Goal: Task Accomplishment & Management: Manage account settings

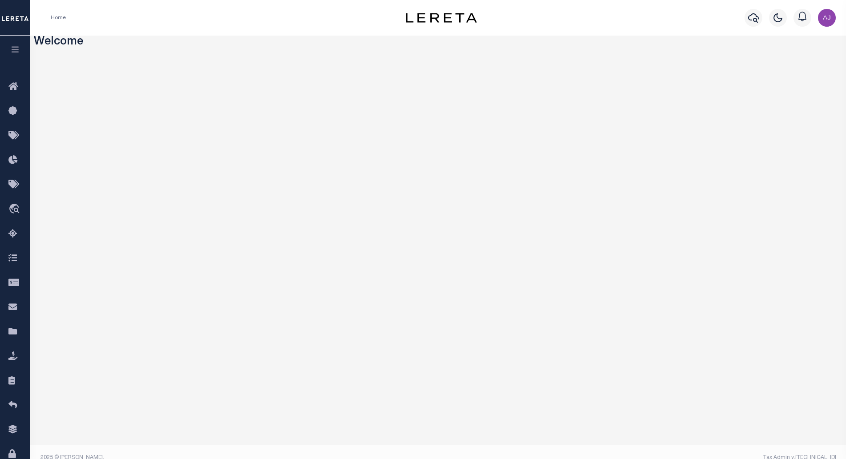
click at [19, 48] on icon "button" at bounding box center [15, 49] width 10 height 8
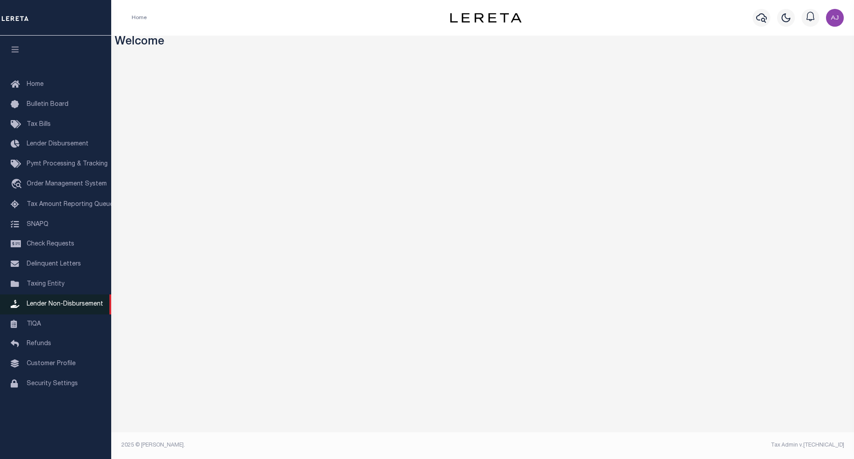
click at [70, 307] on span "Lender Non-Disbursement" at bounding box center [65, 304] width 77 height 6
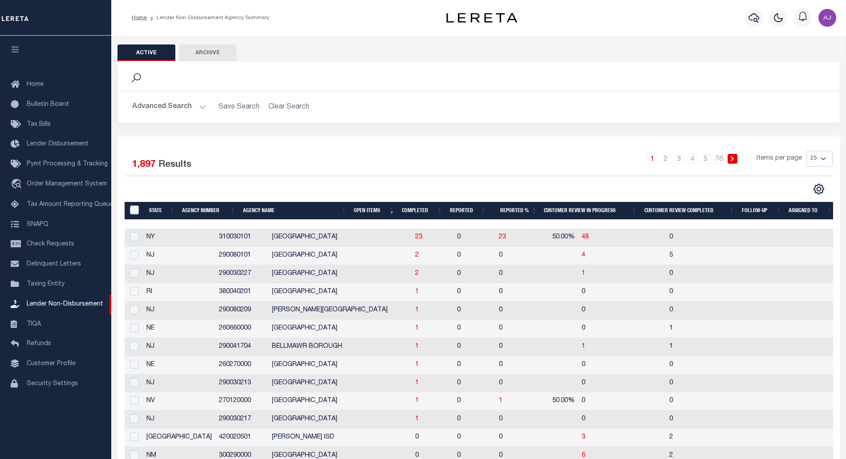
click at [411, 255] on td "2" at bounding box center [432, 256] width 42 height 18
checkbox input "true"
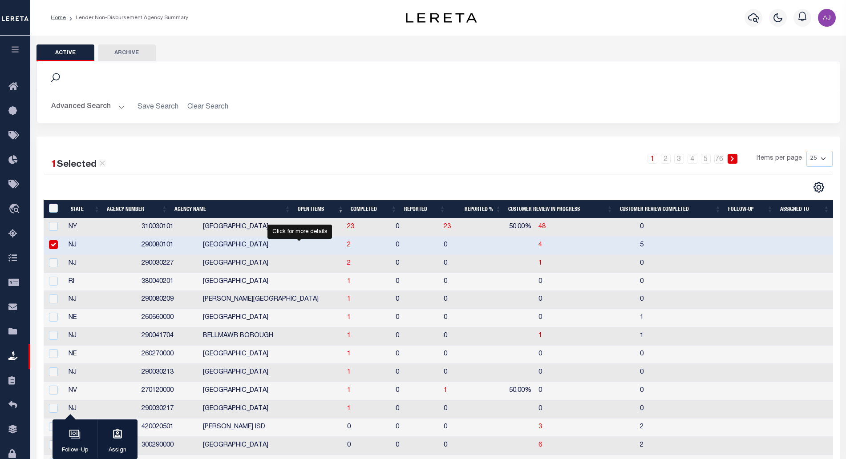
click at [347, 246] on span "2" at bounding box center [349, 245] width 4 height 6
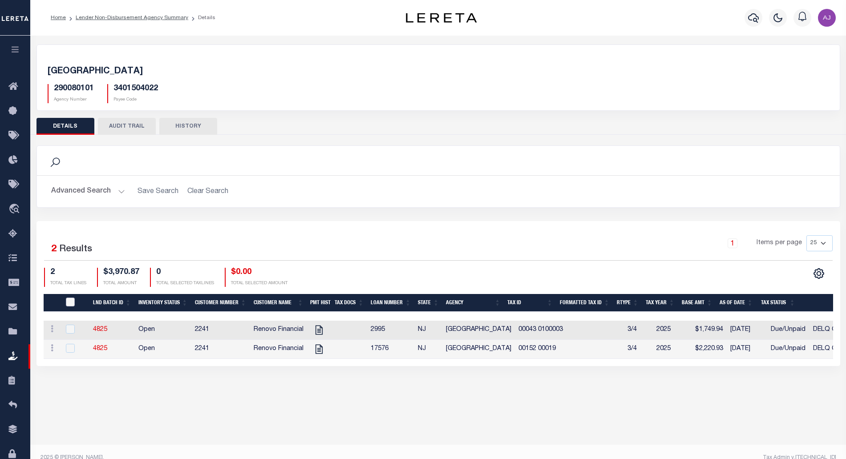
click at [66, 306] on input "QID" at bounding box center [70, 302] width 9 height 9
checkbox input "true"
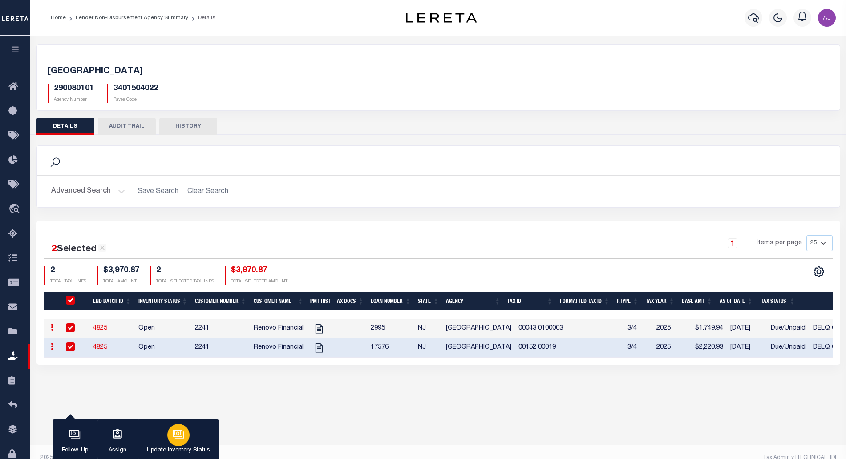
click at [182, 433] on icon "button" at bounding box center [177, 433] width 9 height 7
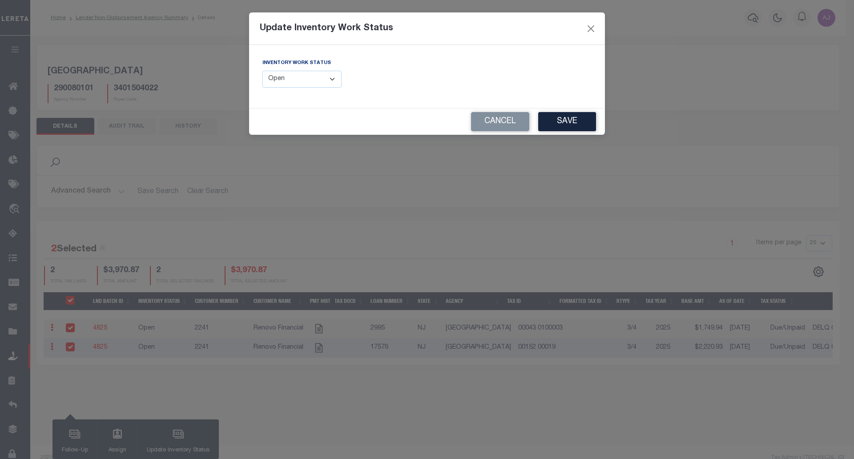
click at [326, 83] on select "--Select-- Open Completed Reported" at bounding box center [301, 79] width 79 height 17
click at [320, 76] on select "--Select-- Open Completed Reported" at bounding box center [301, 79] width 79 height 17
select select "Completed"
click at [262, 71] on select "--Select-- Open Completed Reported" at bounding box center [301, 79] width 79 height 17
click at [317, 79] on select "--Select-- Open Completed Reported" at bounding box center [301, 79] width 79 height 17
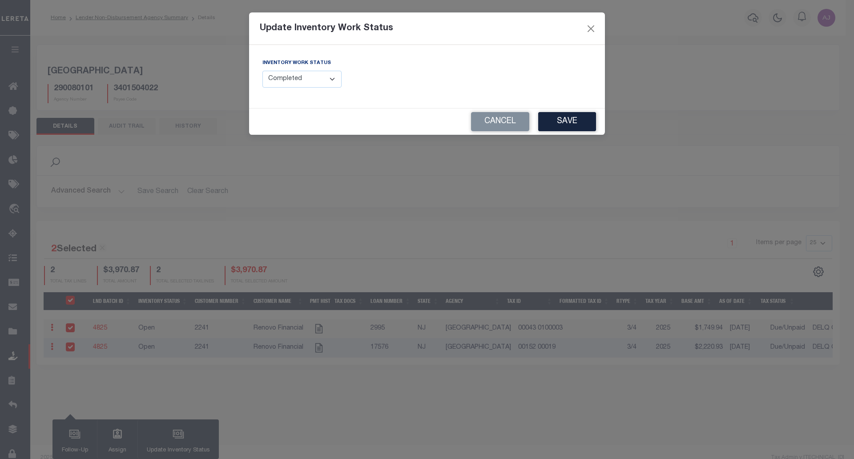
click at [262, 71] on select "--Select-- Open Completed Reported" at bounding box center [301, 79] width 79 height 17
click at [558, 123] on button "Save" at bounding box center [567, 121] width 58 height 19
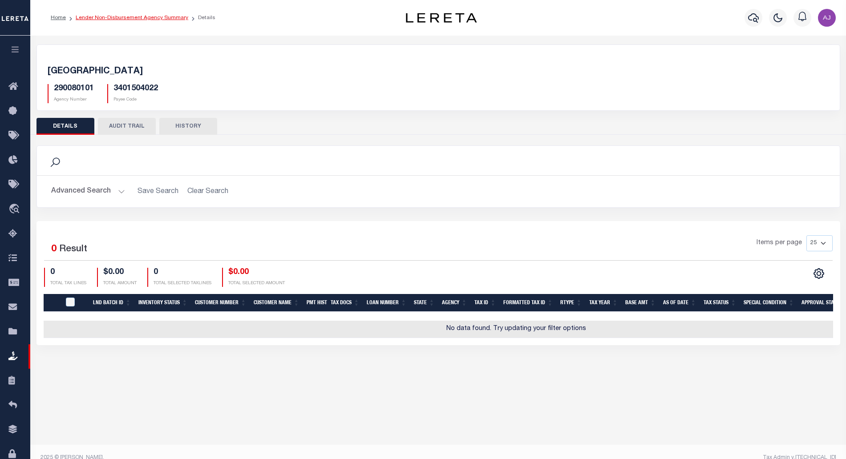
click at [143, 18] on link "Lender Non-Disbursement Agency Summary" at bounding box center [132, 17] width 113 height 5
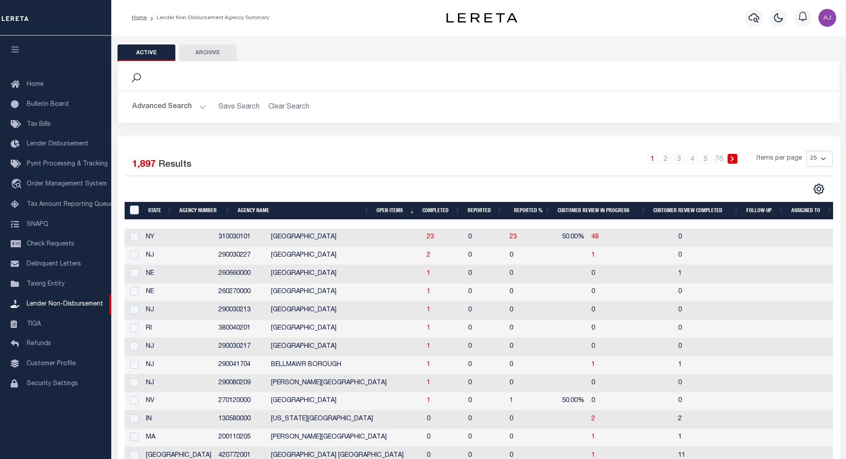
click at [434, 204] on th "Completed" at bounding box center [442, 211] width 46 height 18
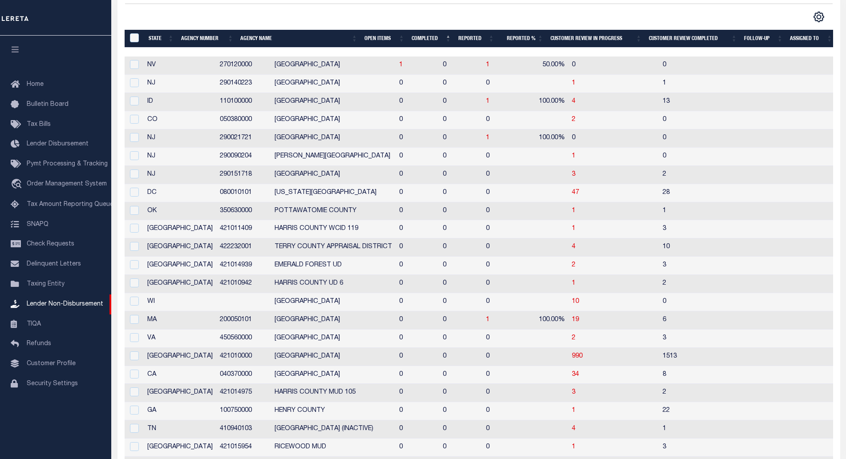
scroll to position [154, 0]
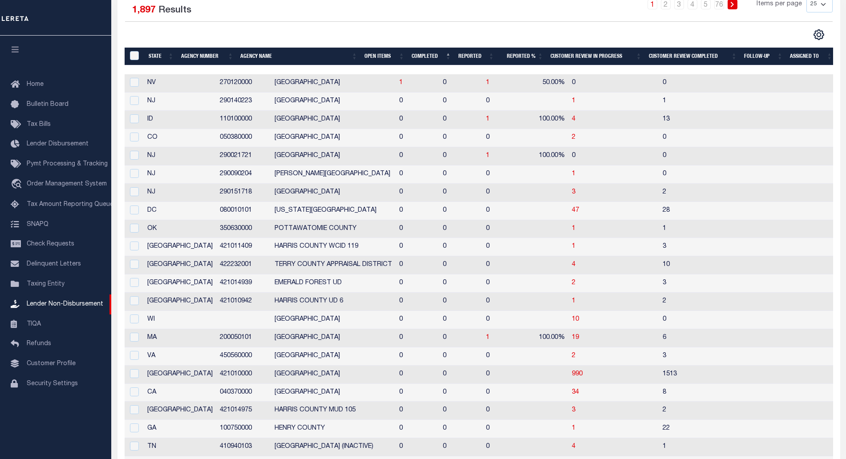
click at [426, 57] on th "Completed" at bounding box center [431, 57] width 47 height 18
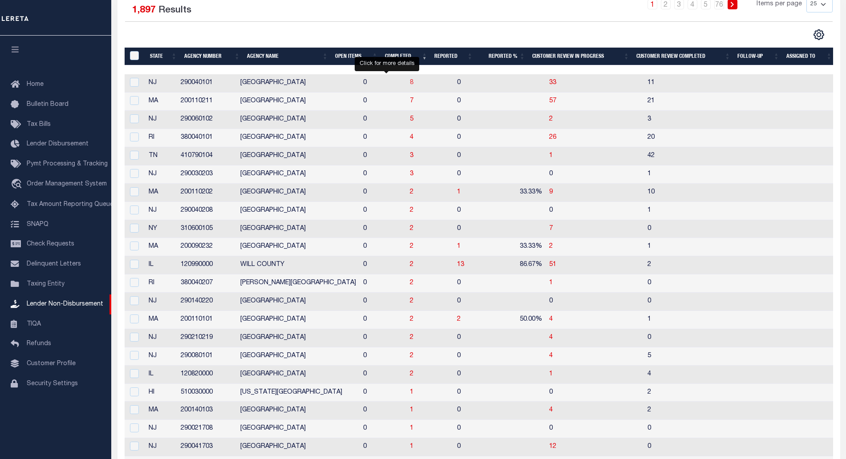
click at [410, 85] on span "8" at bounding box center [412, 83] width 4 height 6
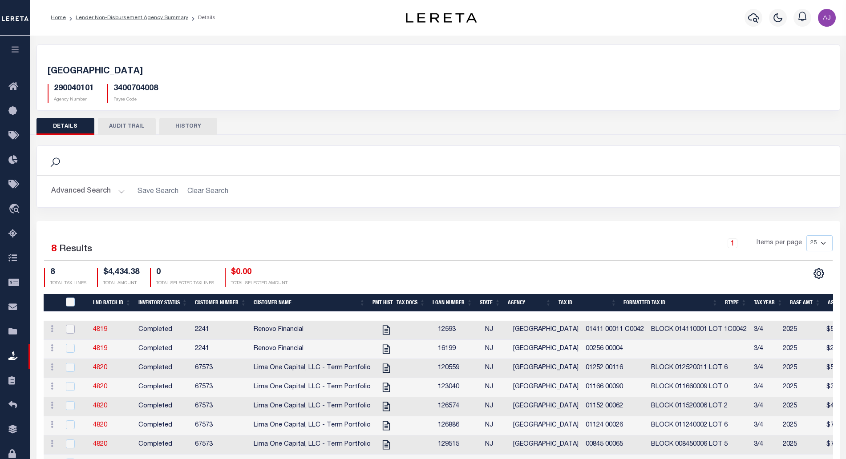
click at [66, 331] on input "checkbox" at bounding box center [70, 329] width 9 height 9
checkbox input "true"
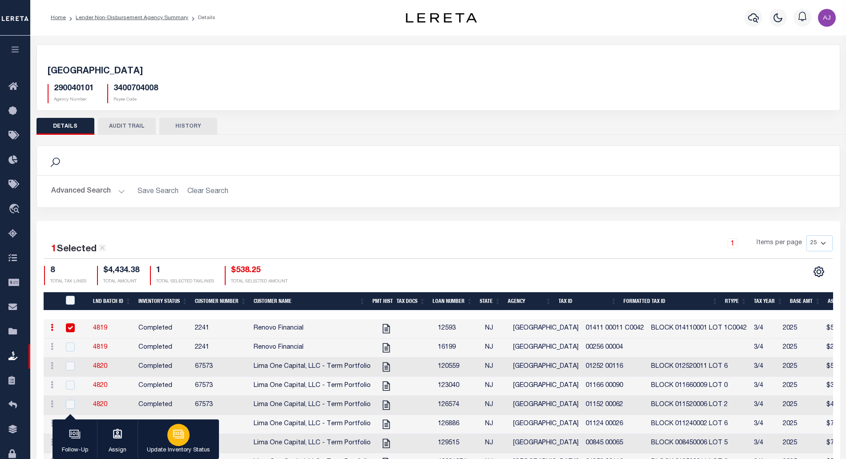
click at [183, 438] on icon "button" at bounding box center [179, 434] width 12 height 12
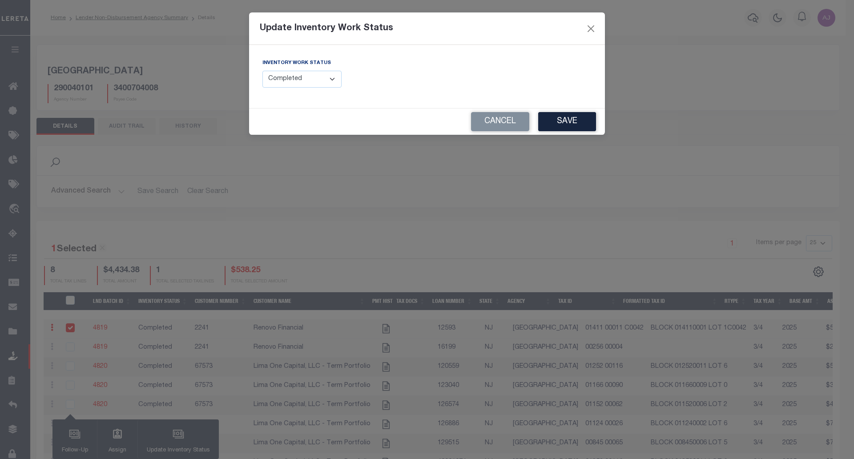
click at [325, 82] on select "--Select-- Open Completed Reported" at bounding box center [301, 79] width 79 height 17
select select "Reported"
click at [262, 71] on select "--Select-- Open Completed Reported" at bounding box center [301, 79] width 79 height 17
click at [567, 123] on button "Save" at bounding box center [567, 121] width 58 height 19
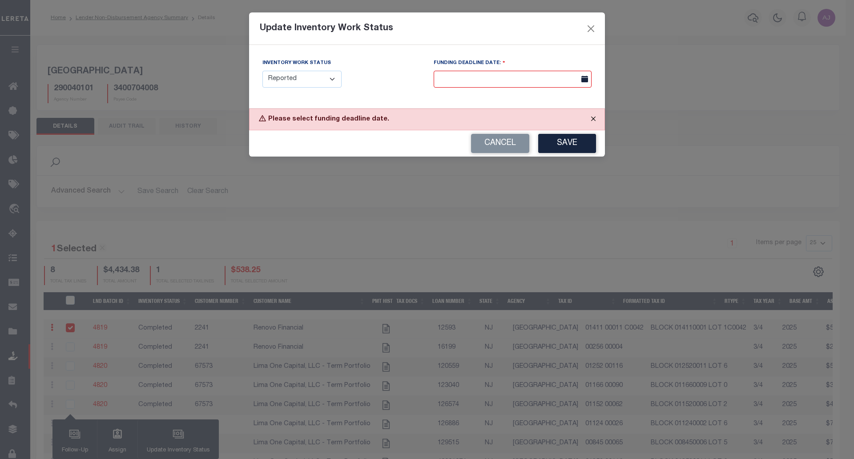
click at [591, 117] on button "Close" at bounding box center [593, 119] width 22 height 20
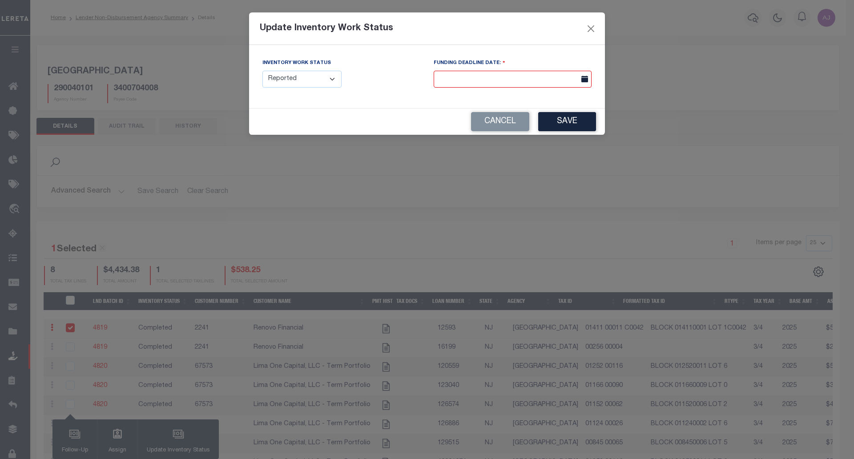
click at [573, 80] on input "text" at bounding box center [513, 79] width 158 height 17
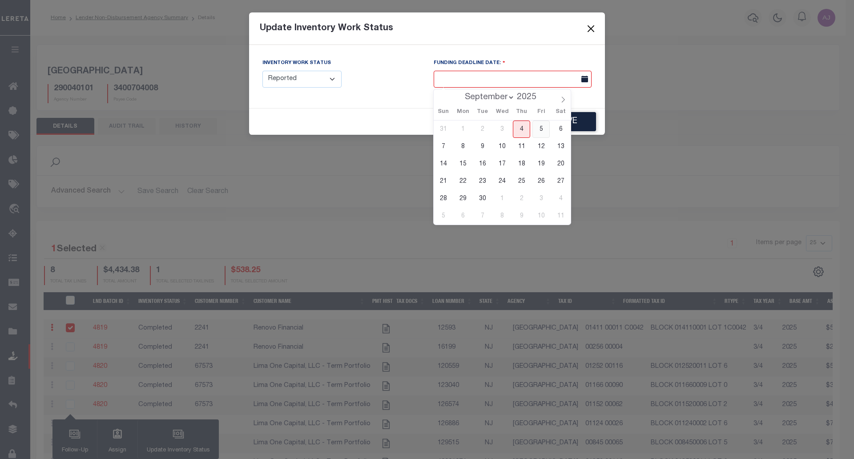
click at [539, 130] on span "5" at bounding box center [540, 129] width 17 height 17
type input "09/05/2025"
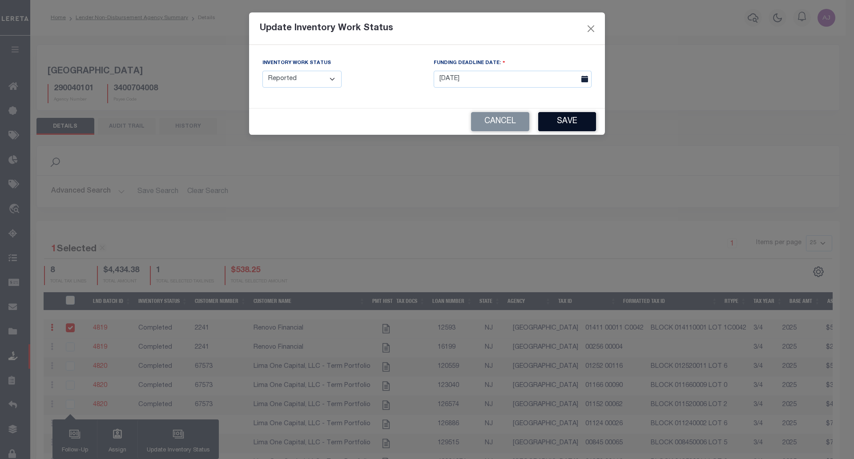
click at [568, 119] on button "Save" at bounding box center [567, 121] width 58 height 19
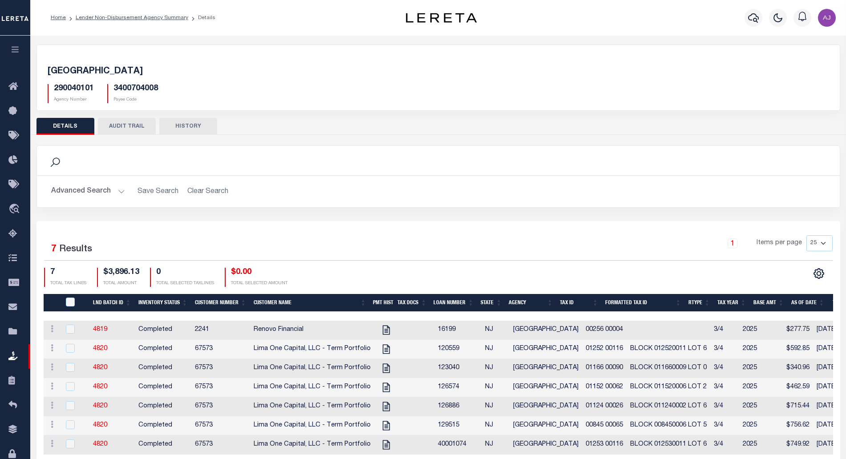
click at [77, 86] on h5 "290040101" at bounding box center [74, 89] width 40 height 10
copy h5 "290040101"
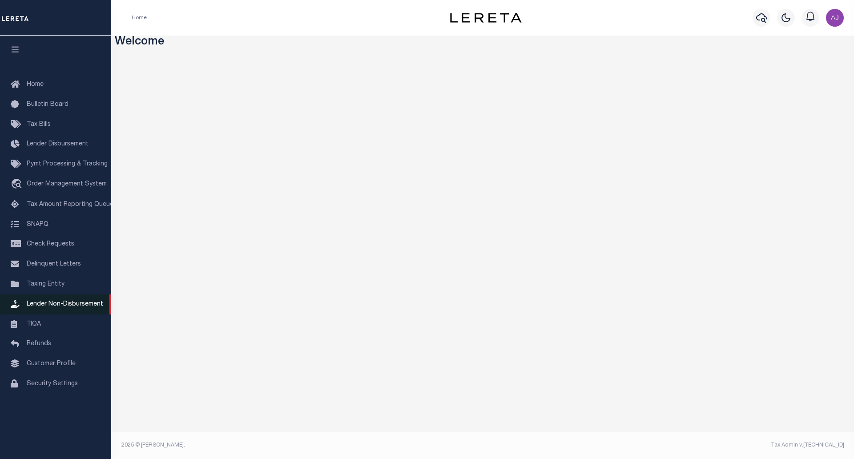
click at [62, 307] on span "Lender Non-Disbursement" at bounding box center [65, 304] width 77 height 6
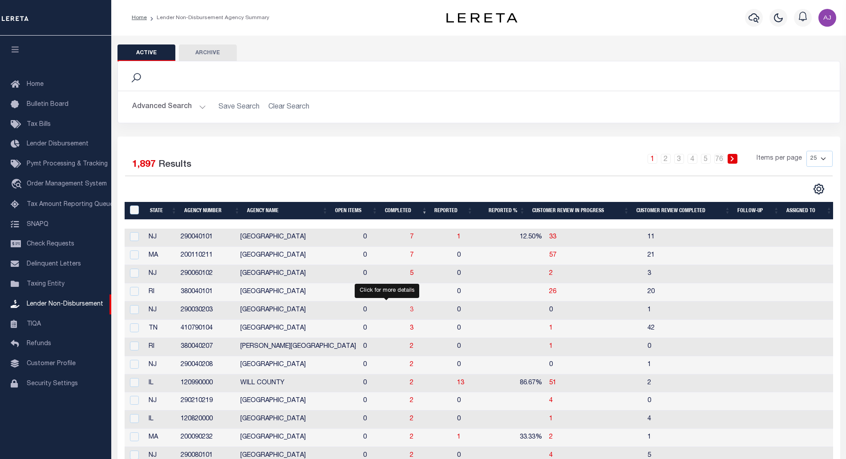
click at [410, 310] on span "3" at bounding box center [412, 310] width 4 height 6
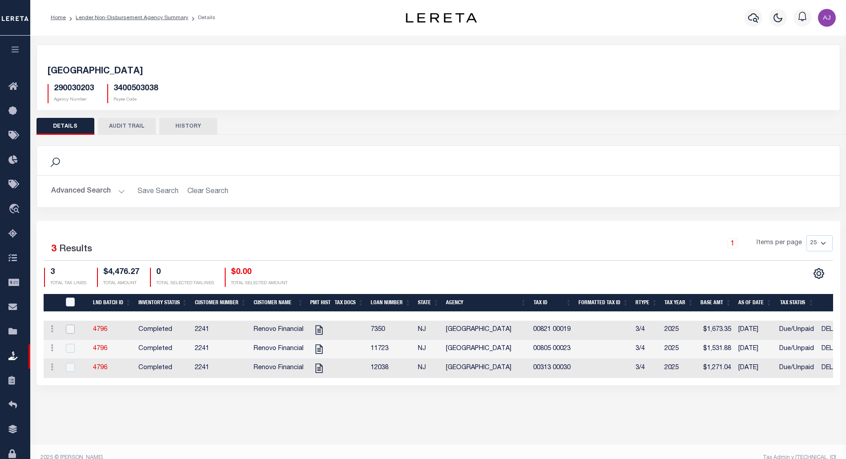
click at [69, 327] on input "checkbox" at bounding box center [70, 329] width 9 height 9
checkbox input "true"
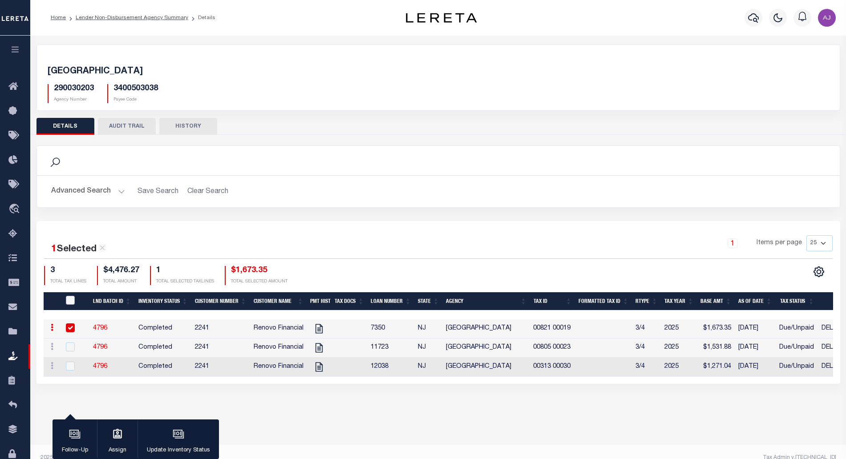
click at [71, 300] on input "QID" at bounding box center [70, 300] width 9 height 9
checkbox input "true"
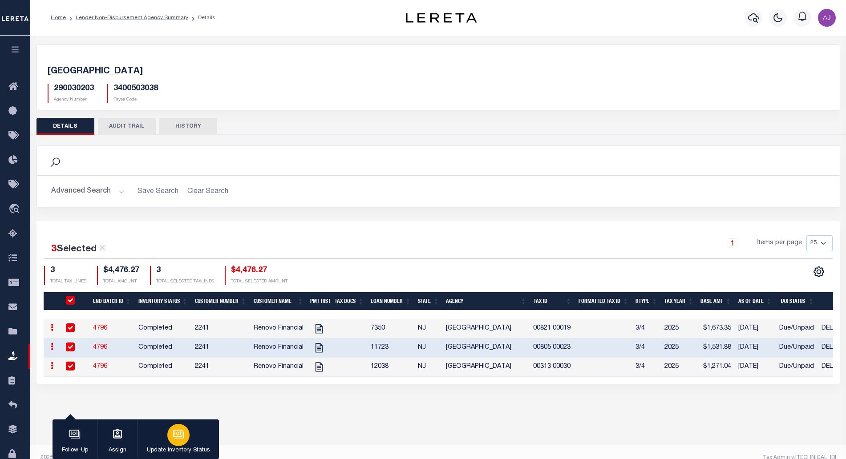
click at [176, 434] on icon "button" at bounding box center [179, 434] width 12 height 12
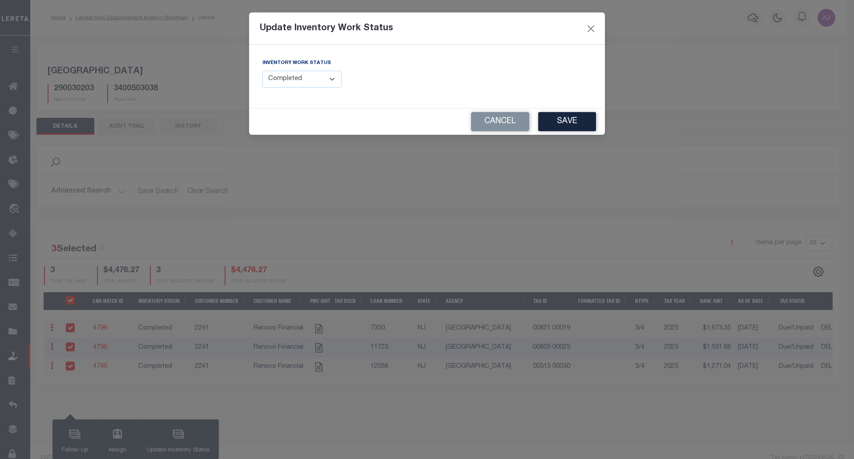
click at [319, 77] on select "--Select-- Open Completed Reported" at bounding box center [301, 79] width 79 height 17
select select "Reported"
click at [262, 71] on select "--Select-- Open Completed Reported" at bounding box center [301, 79] width 79 height 17
click at [557, 76] on input "text" at bounding box center [513, 79] width 158 height 17
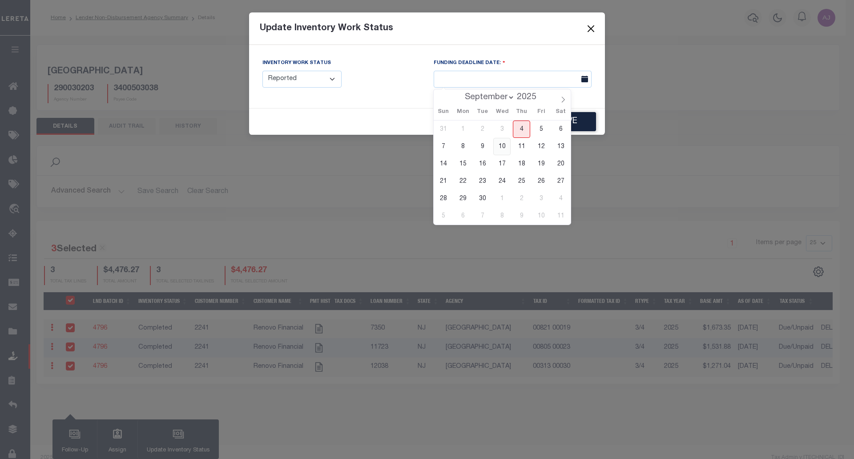
click at [502, 150] on span "10" at bounding box center [501, 146] width 17 height 17
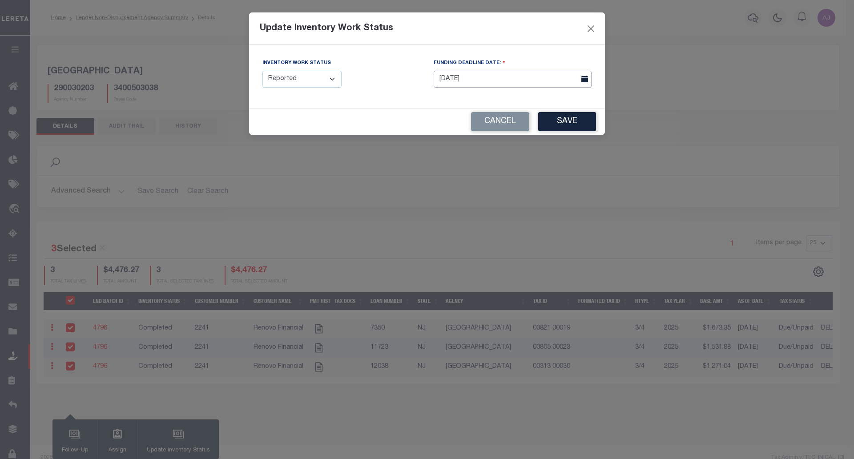
click at [558, 81] on input "[DATE]" at bounding box center [513, 79] width 158 height 17
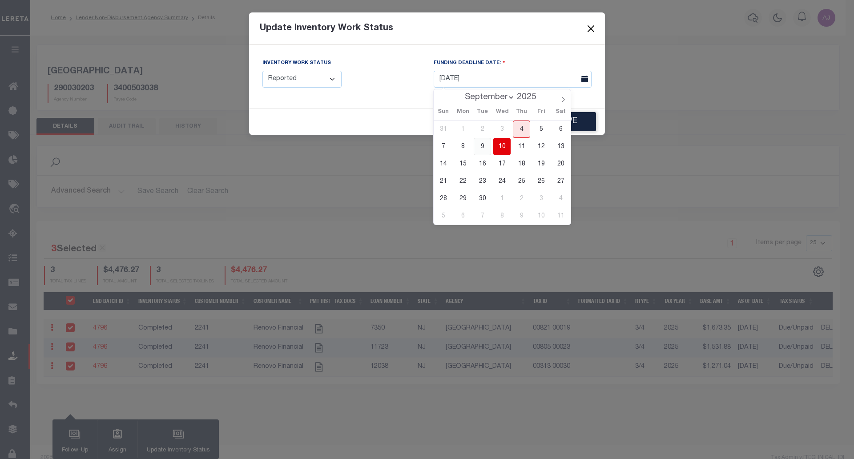
click at [484, 146] on span "9" at bounding box center [482, 146] width 17 height 17
type input "[DATE]"
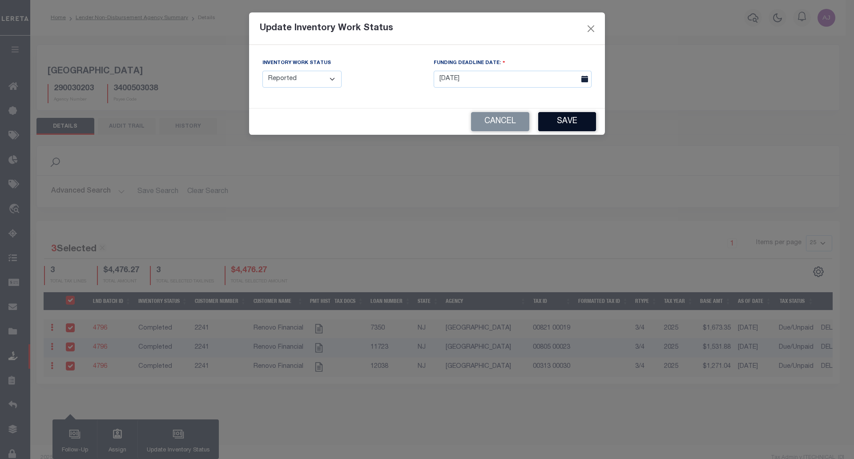
click at [565, 118] on button "Save" at bounding box center [567, 121] width 58 height 19
